Goal: Entertainment & Leisure: Consume media (video, audio)

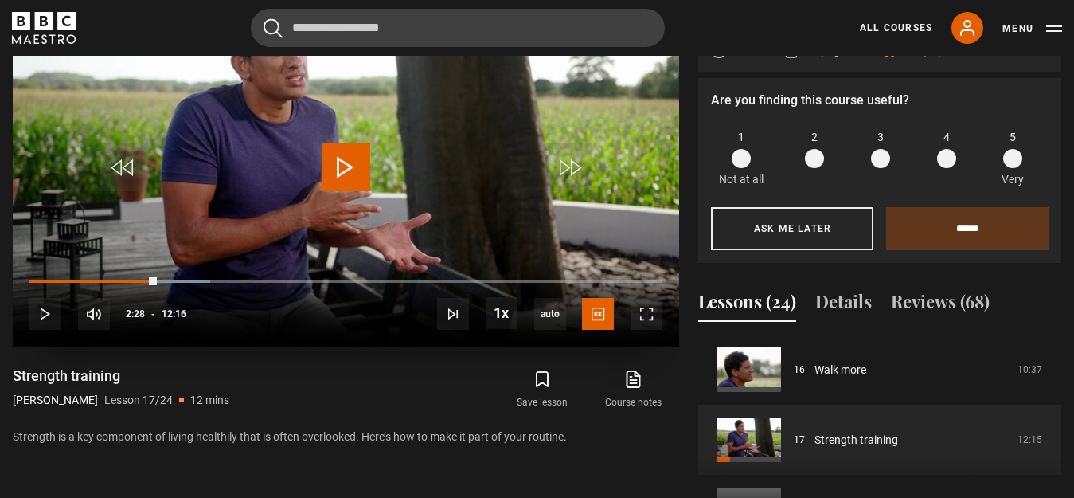
click at [332, 191] on span "Video Player" at bounding box center [346, 167] width 48 height 48
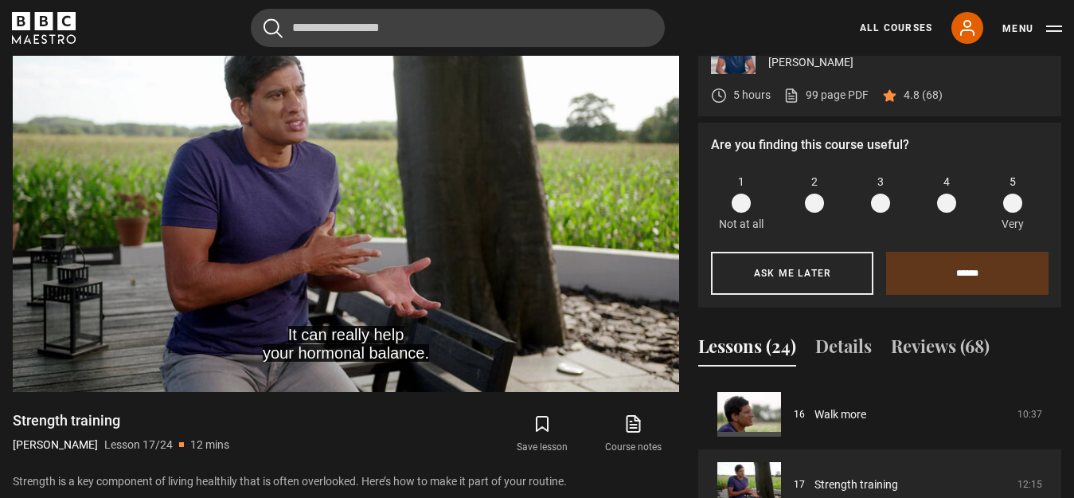
scroll to position [785, 0]
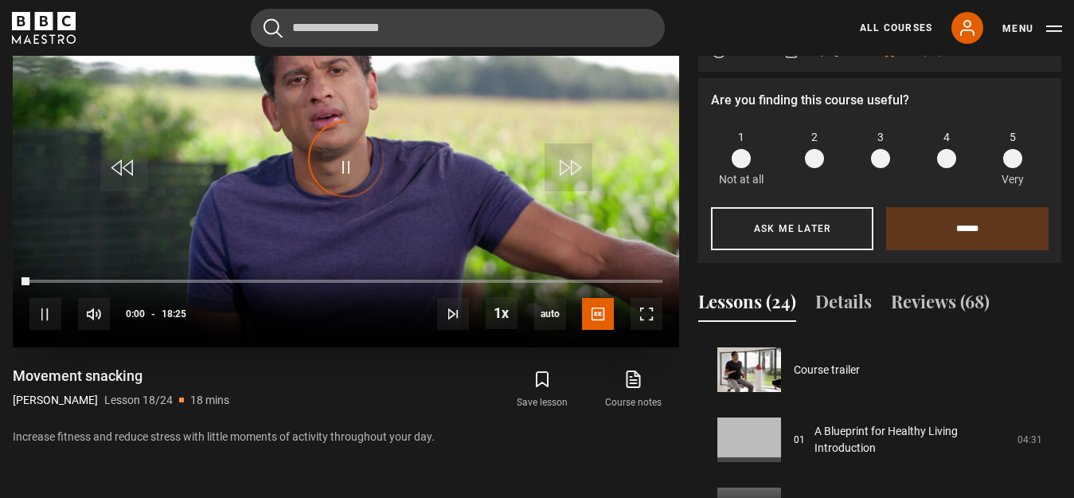
scroll to position [1191, 0]
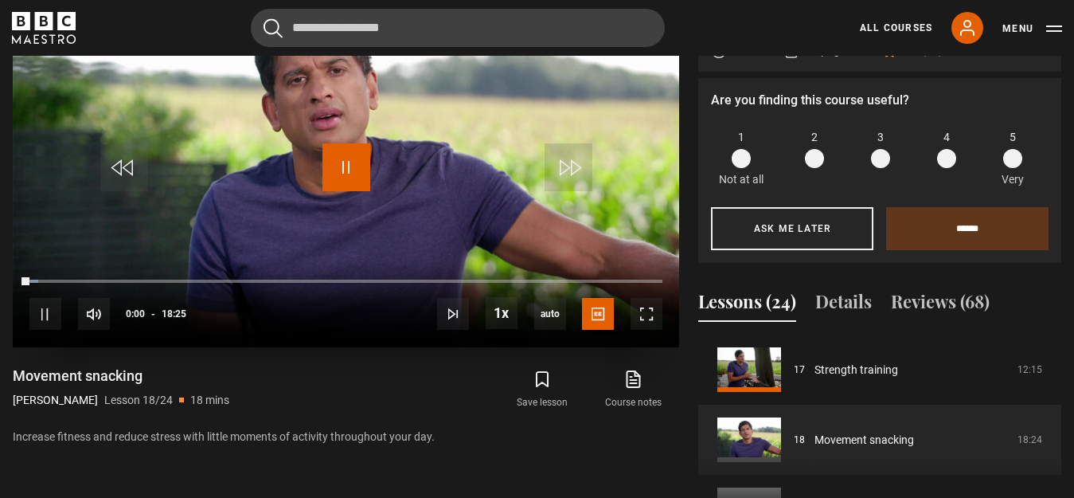
click at [341, 191] on span "Video Player" at bounding box center [346, 167] width 48 height 48
click at [338, 191] on span "Video Player" at bounding box center [346, 167] width 48 height 48
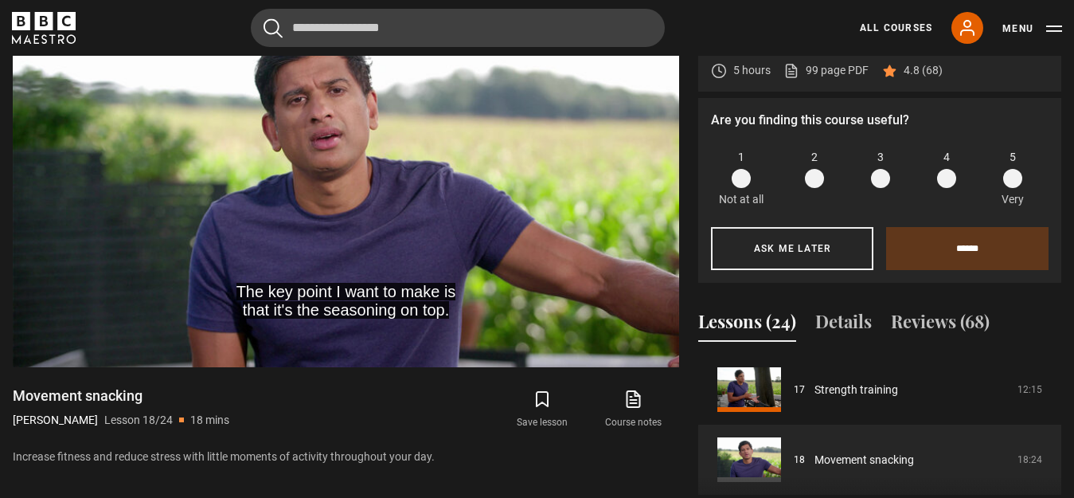
scroll to position [794, 0]
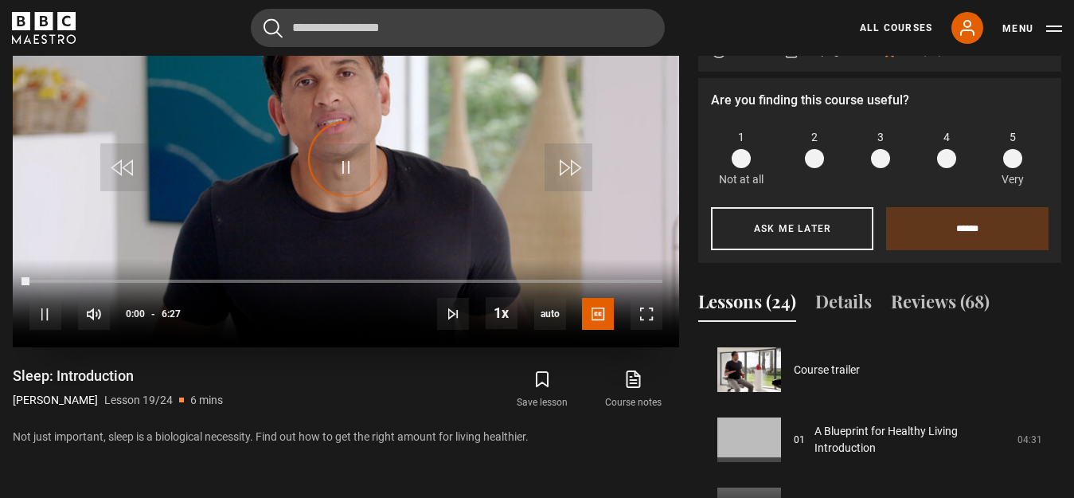
scroll to position [1261, 0]
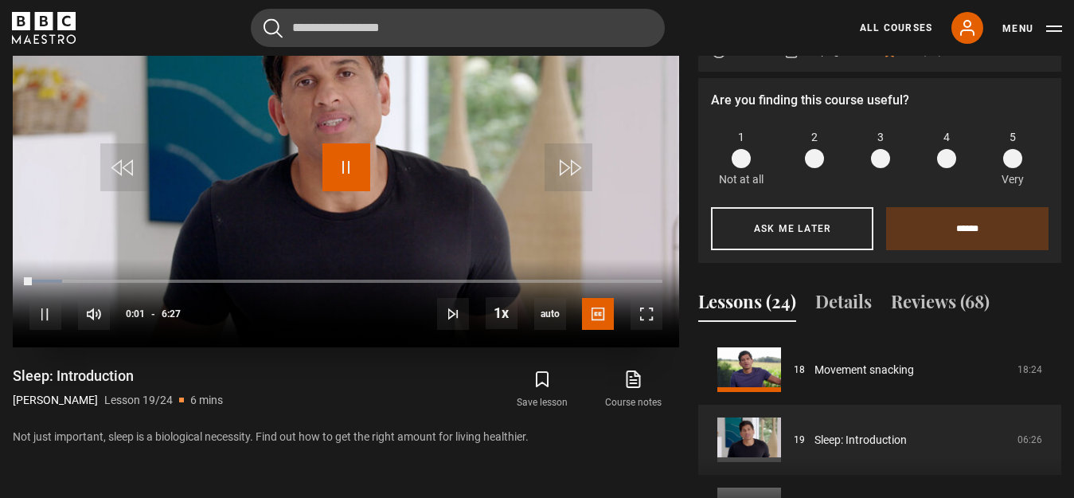
click at [345, 191] on span "Video Player" at bounding box center [346, 167] width 48 height 48
